Goal: Book appointment/travel/reservation

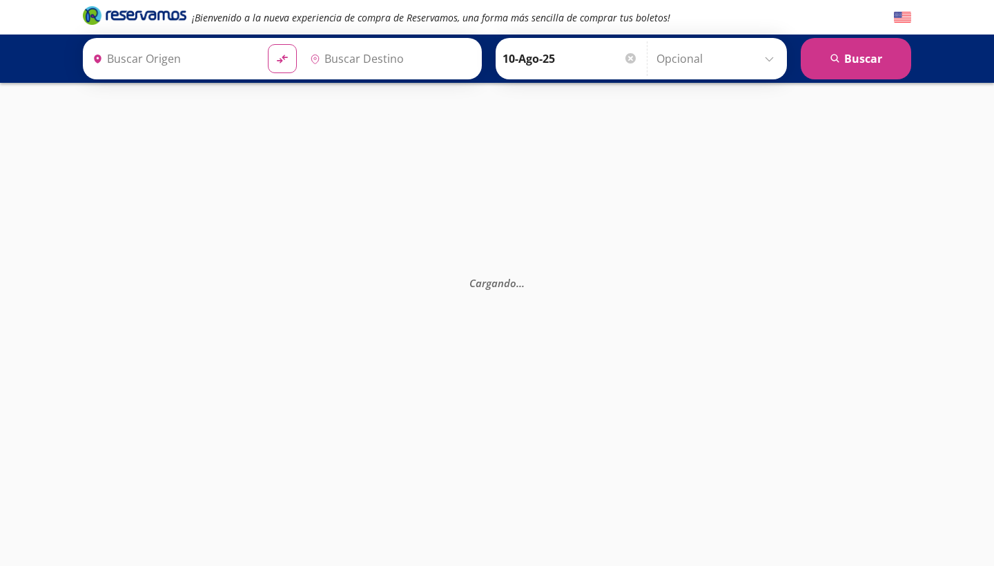
type input "[GEOGRAPHIC_DATA], [GEOGRAPHIC_DATA]"
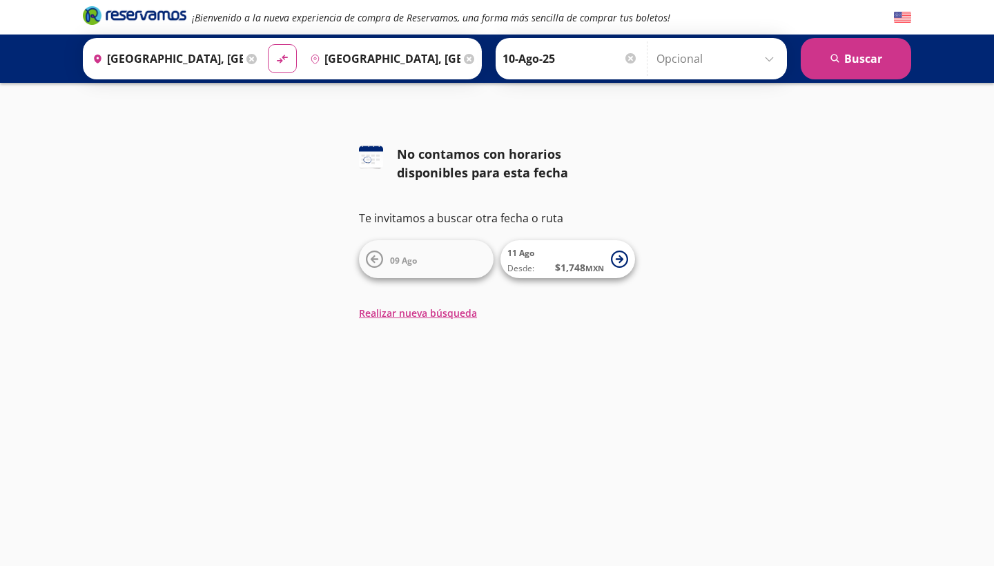
click at [405, 260] on span "09 Ago" at bounding box center [403, 261] width 27 height 12
click at [375, 260] on icon at bounding box center [375, 259] width 8 height 8
click at [548, 255] on span "[DATE] Desde: $ 1,748 MXN" at bounding box center [555, 259] width 97 height 31
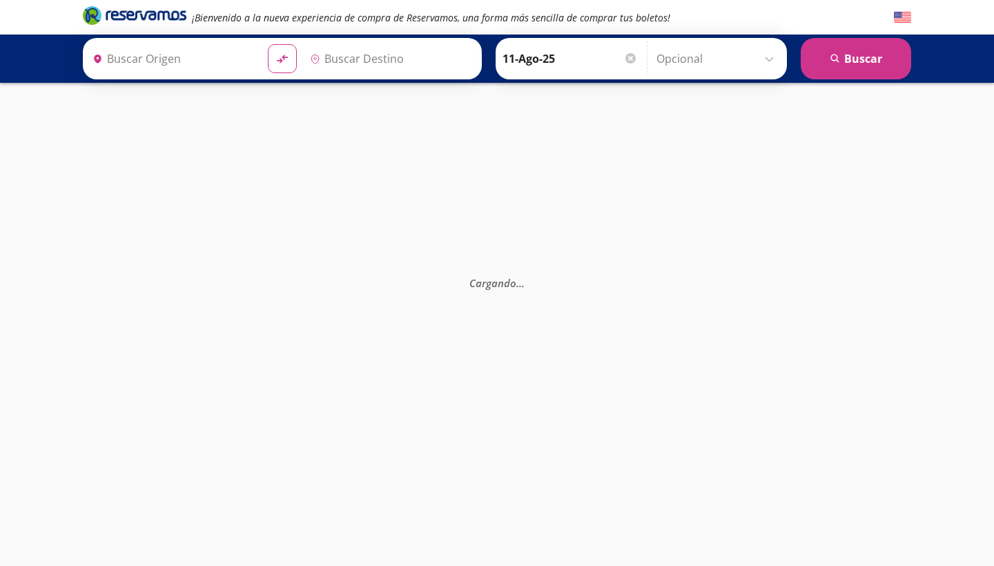
type input "[GEOGRAPHIC_DATA], [GEOGRAPHIC_DATA]"
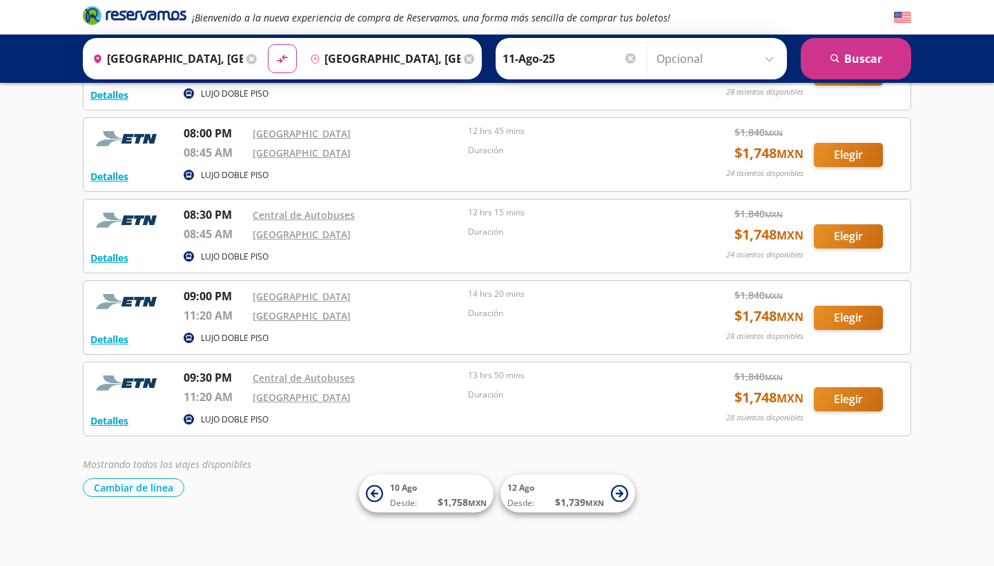
scroll to position [529, 0]
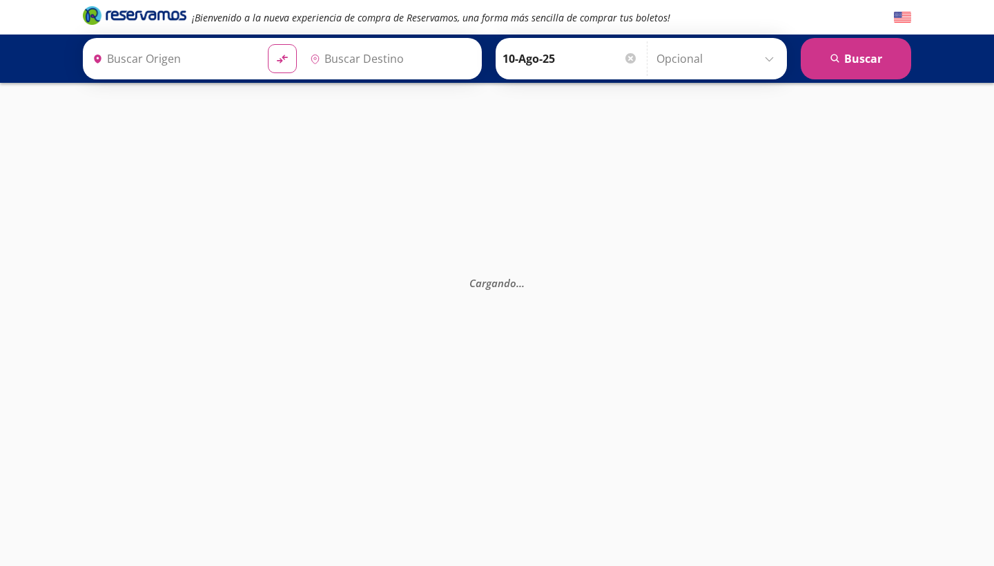
type input "[GEOGRAPHIC_DATA], [GEOGRAPHIC_DATA]"
